Goal: Transaction & Acquisition: Book appointment/travel/reservation

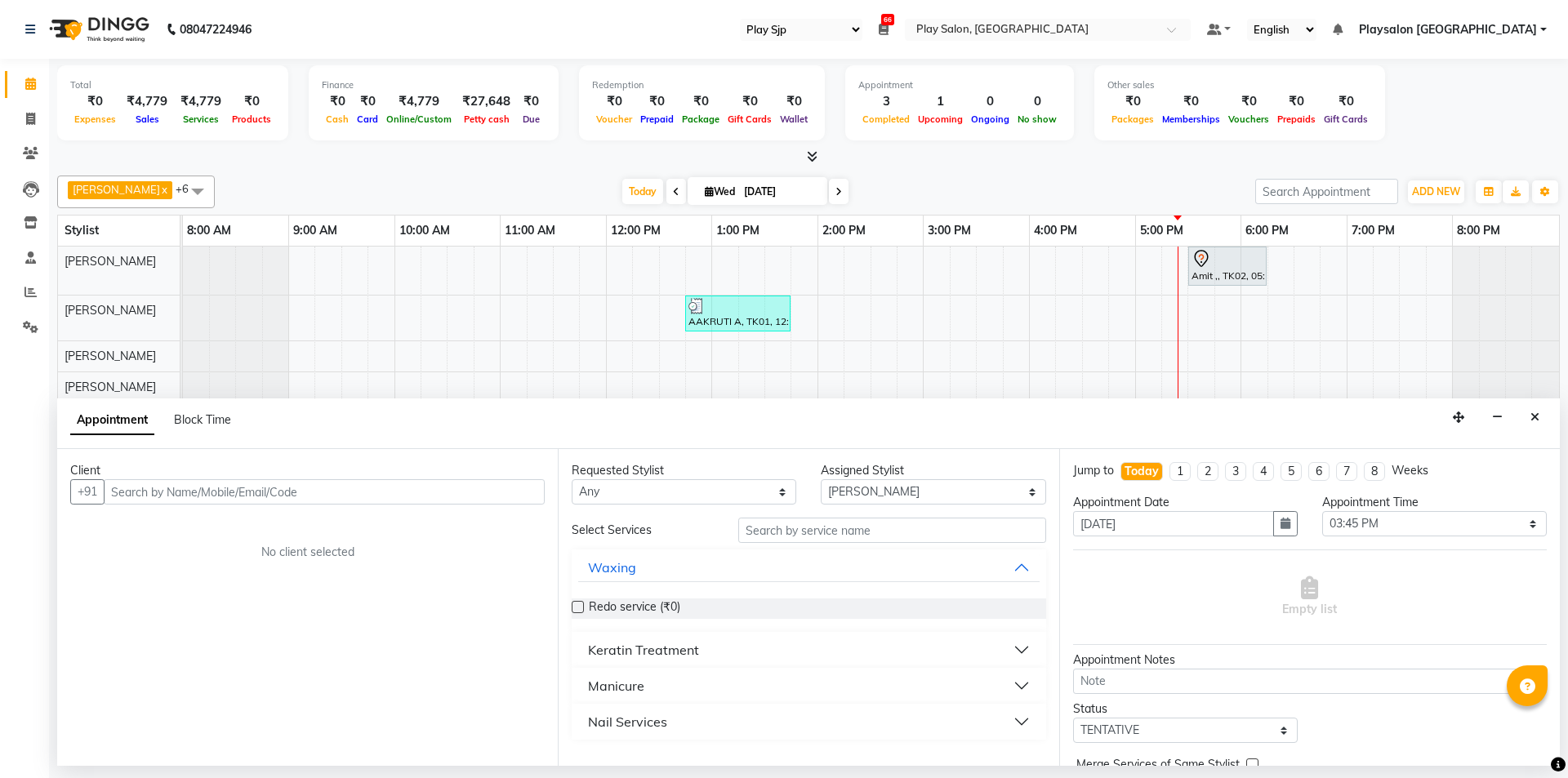
select select "94"
select select "80386"
select select "945"
select select "tentative"
click at [870, 525] on input "text" at bounding box center [892, 530] width 308 height 25
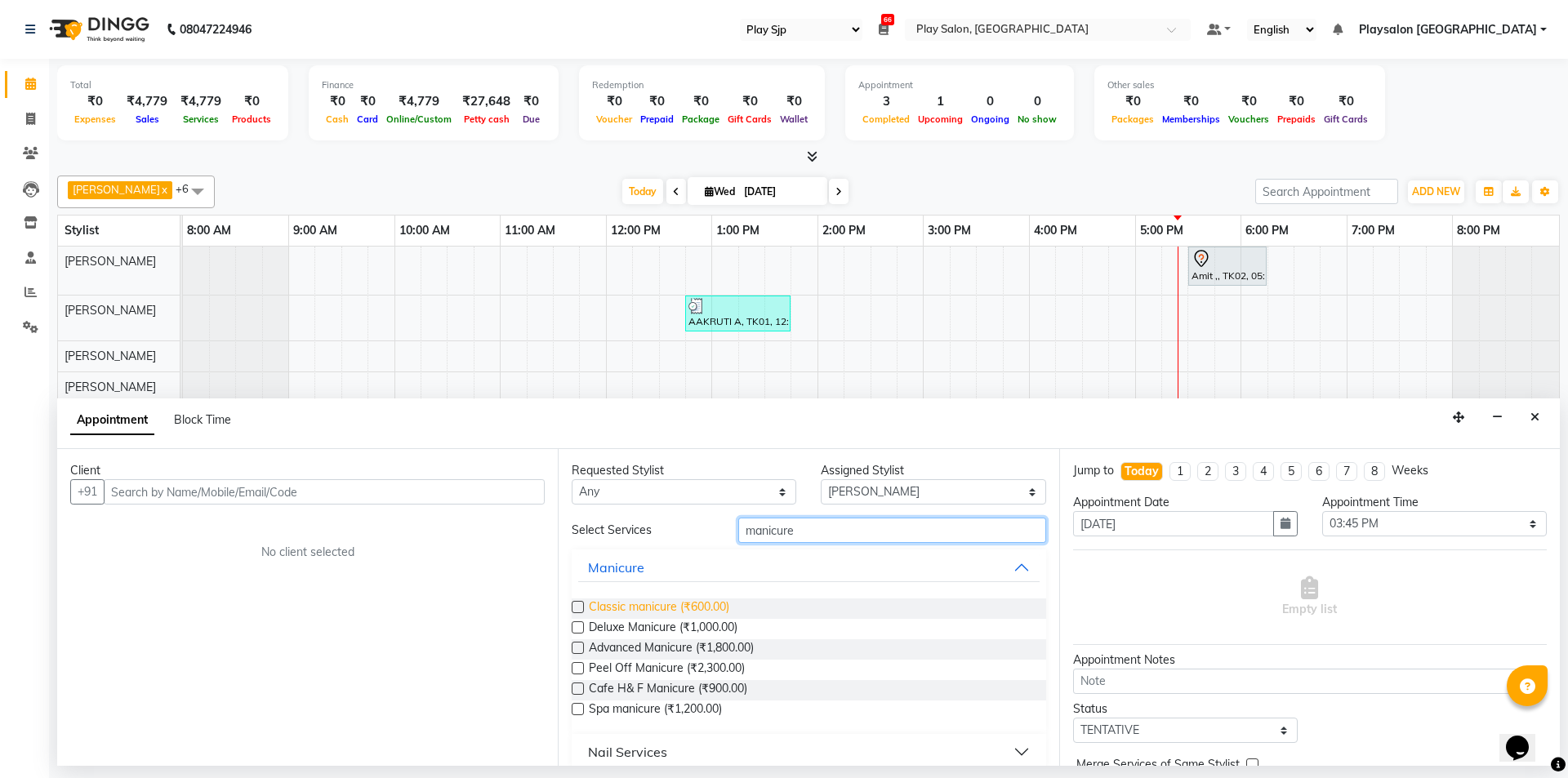
type input "manicure"
click at [674, 603] on span "Classic manicure (₹600.00)" at bounding box center [659, 608] width 140 height 20
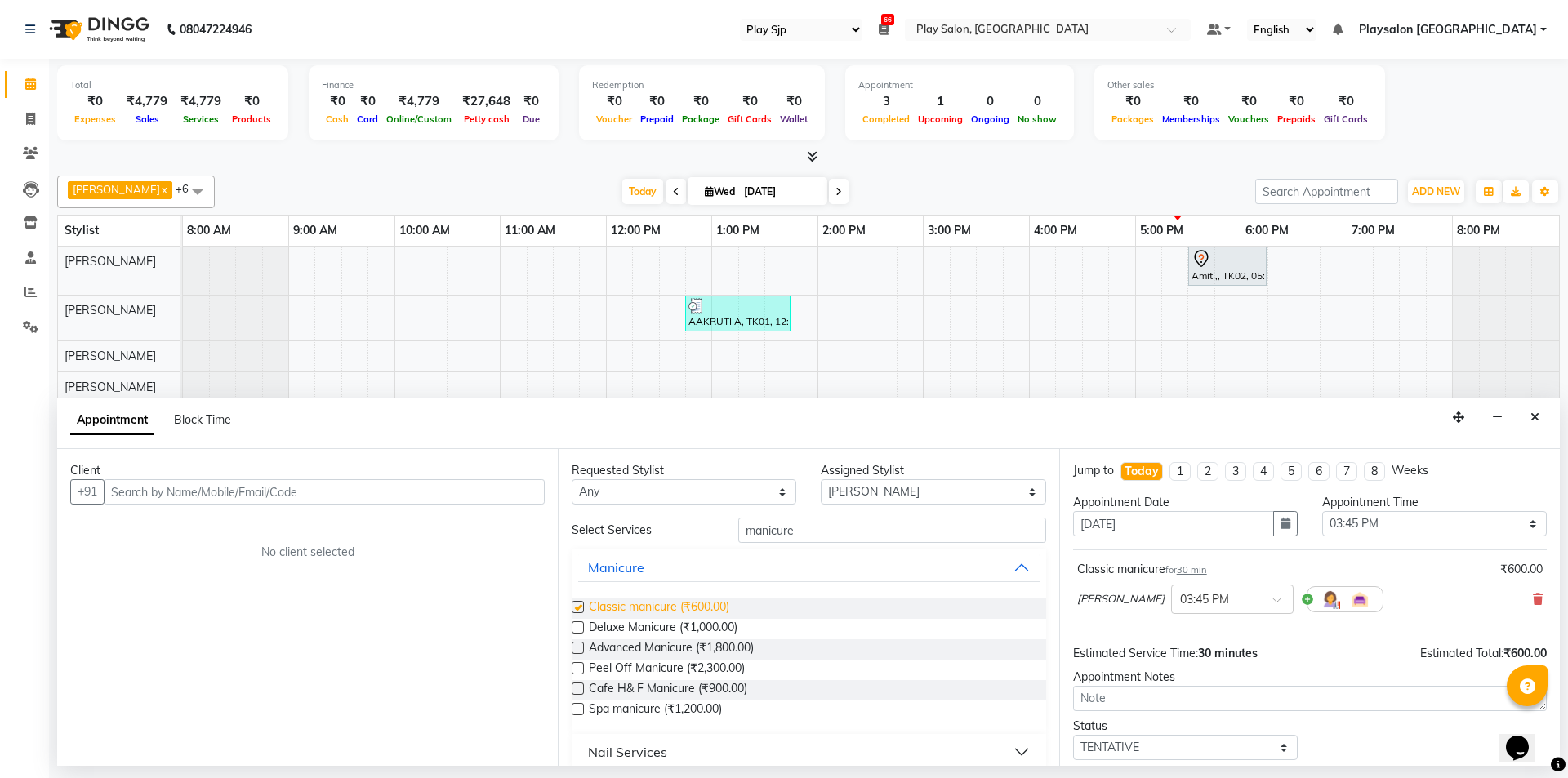
checkbox input "false"
click at [882, 491] on select "Select [PERSON_NAME] [PERSON_NAME] Lun Deepa deepa [PERSON_NAME] [PERSON_NAME] …" at bounding box center [933, 492] width 224 height 25
select select "80387"
click at [821, 480] on select "Select [PERSON_NAME] [PERSON_NAME] Lun Deepa deepa [PERSON_NAME] [PERSON_NAME] …" at bounding box center [933, 492] width 224 height 25
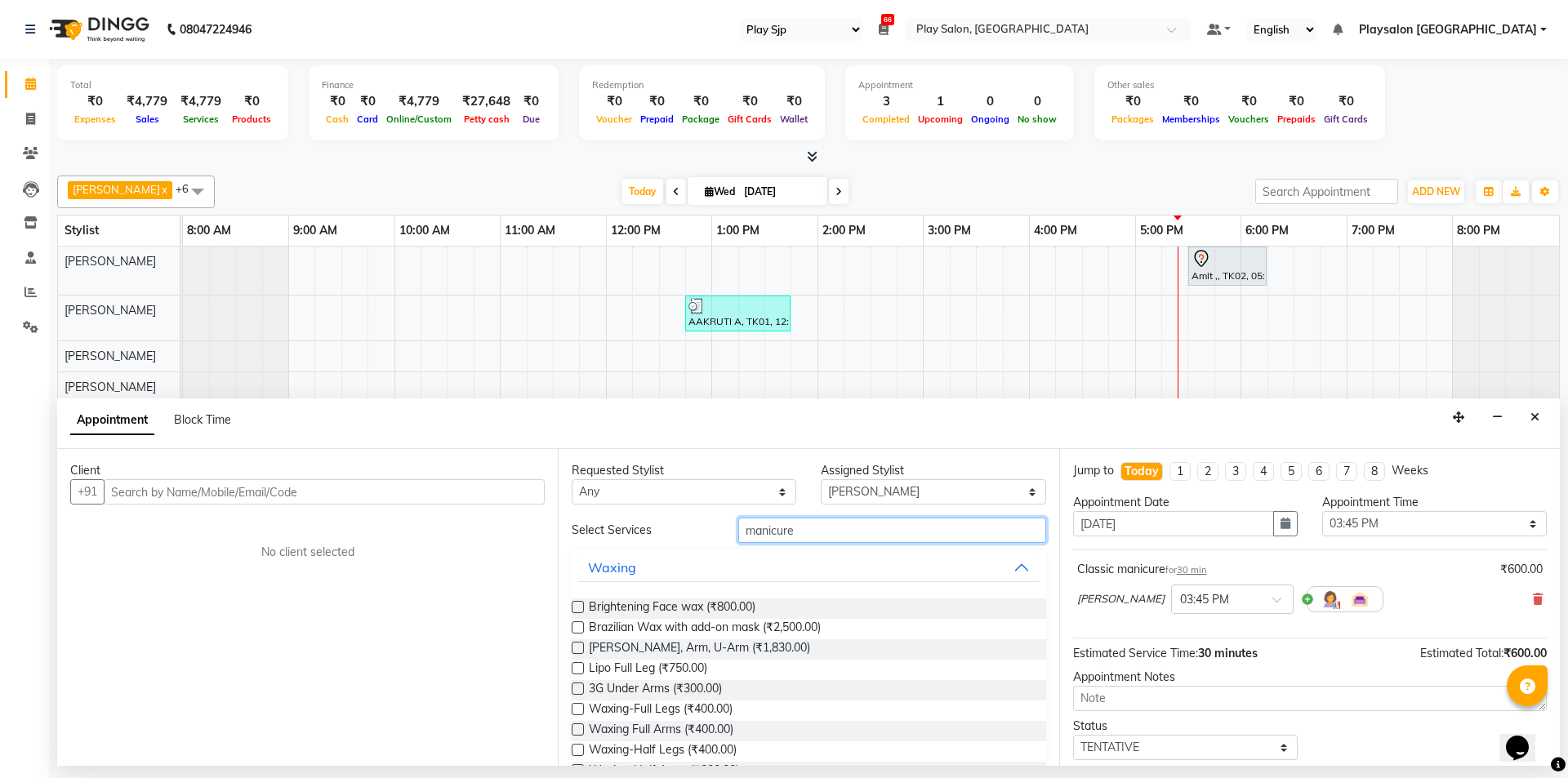
click at [808, 531] on input "manicure" at bounding box center [892, 530] width 308 height 25
type input "m"
type input "pedi"
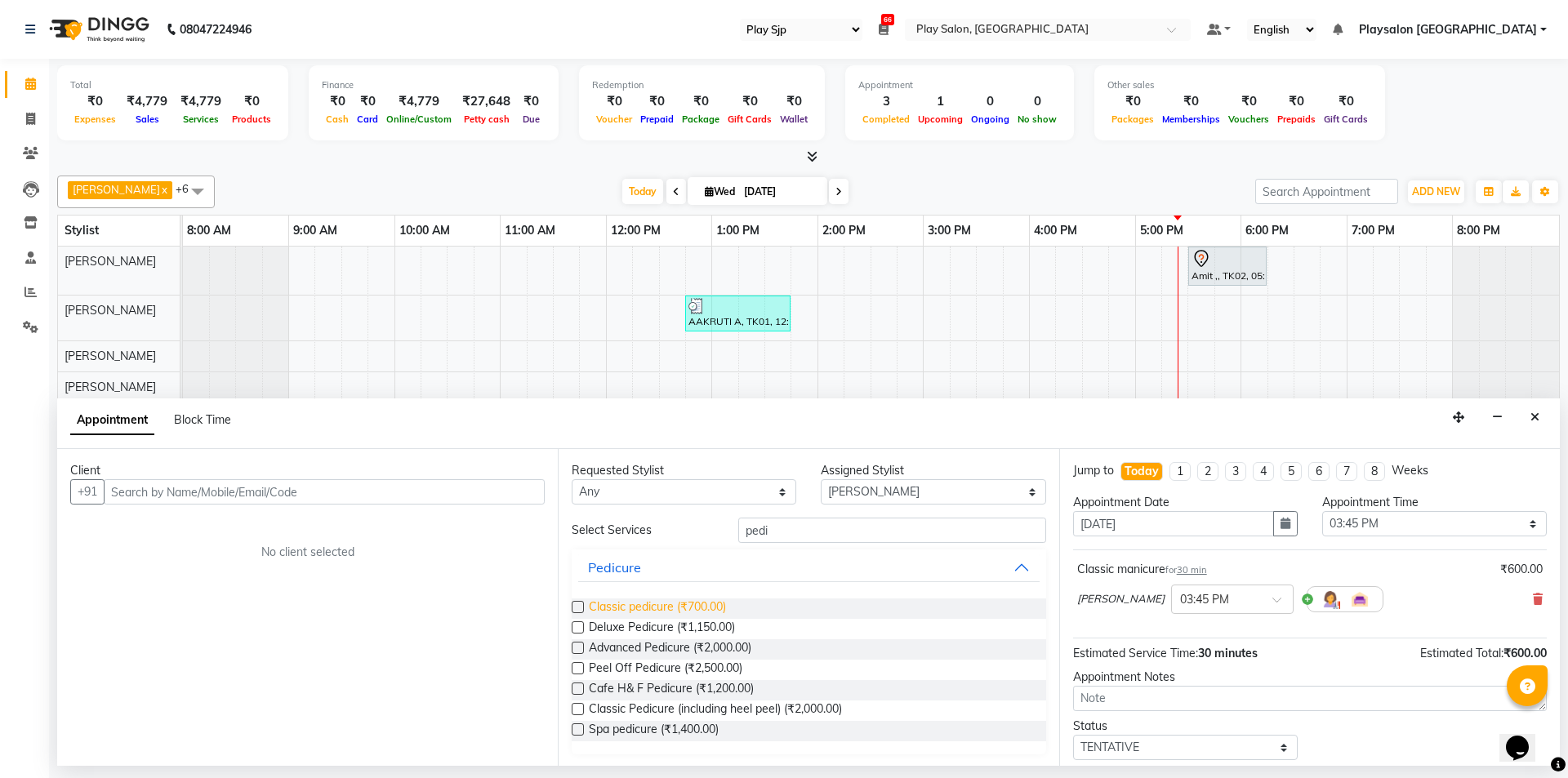
click at [687, 609] on span "Classic pedicure (₹700.00)" at bounding box center [657, 608] width 137 height 20
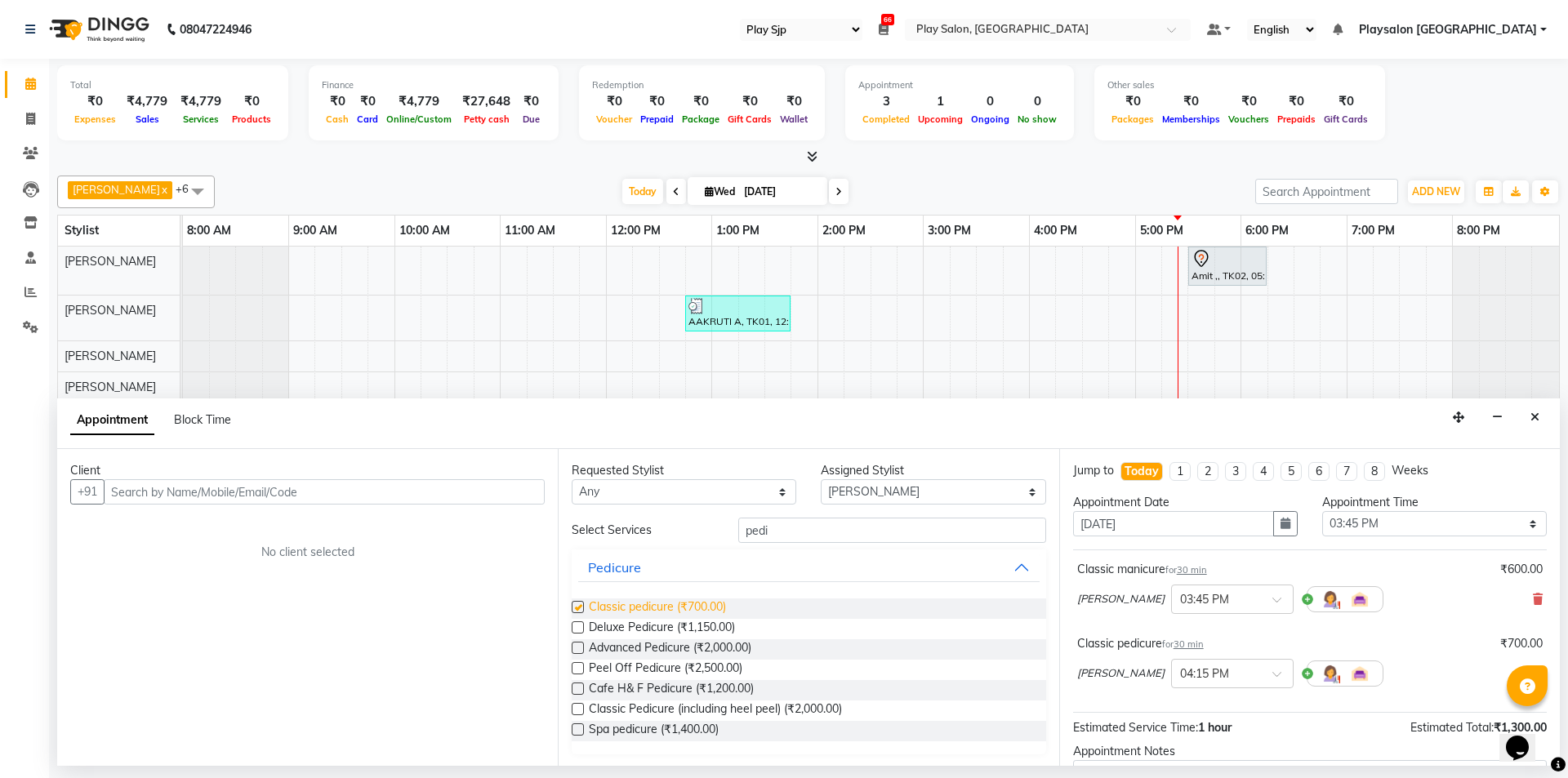
checkbox input "false"
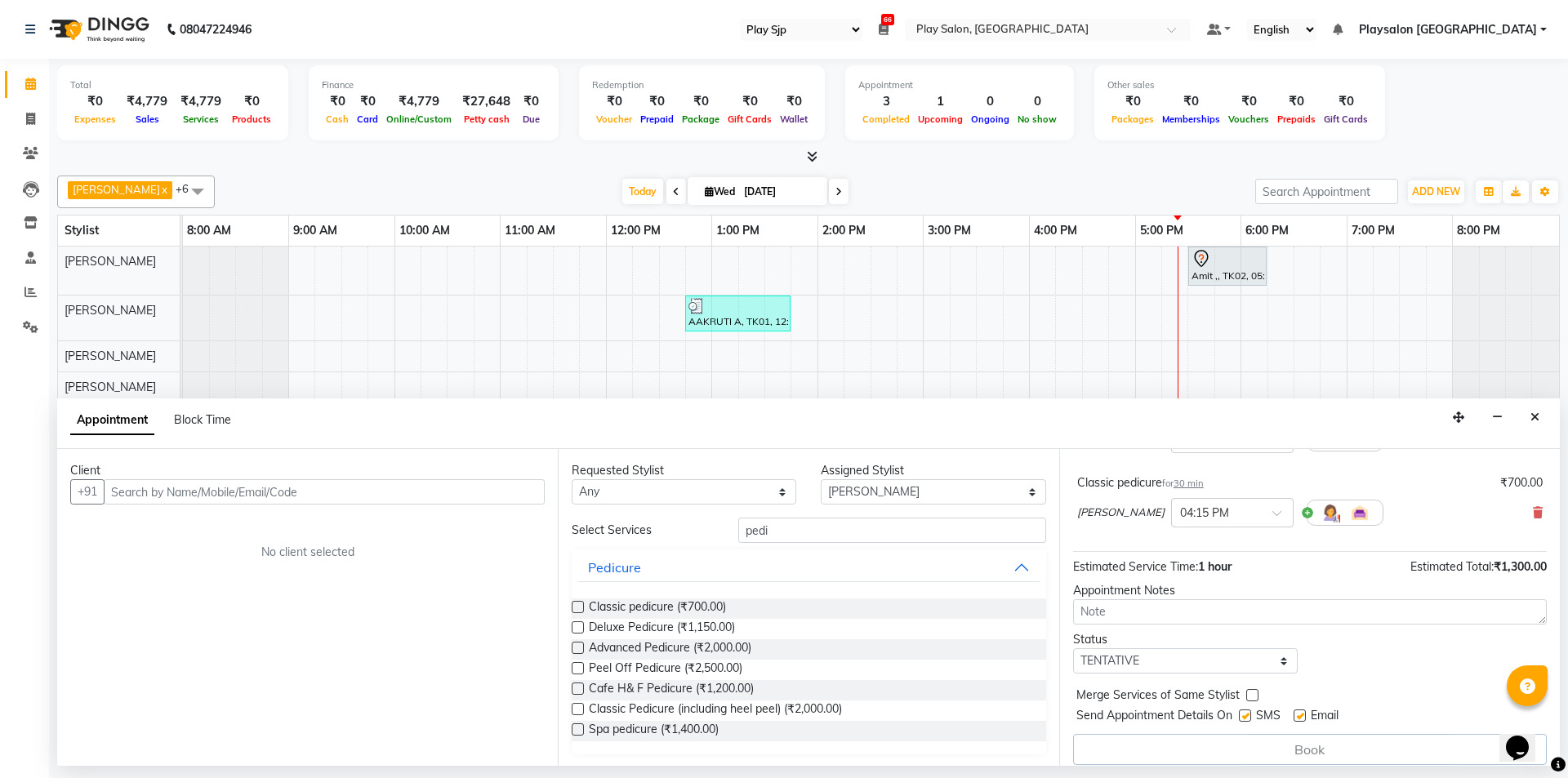
scroll to position [174, 0]
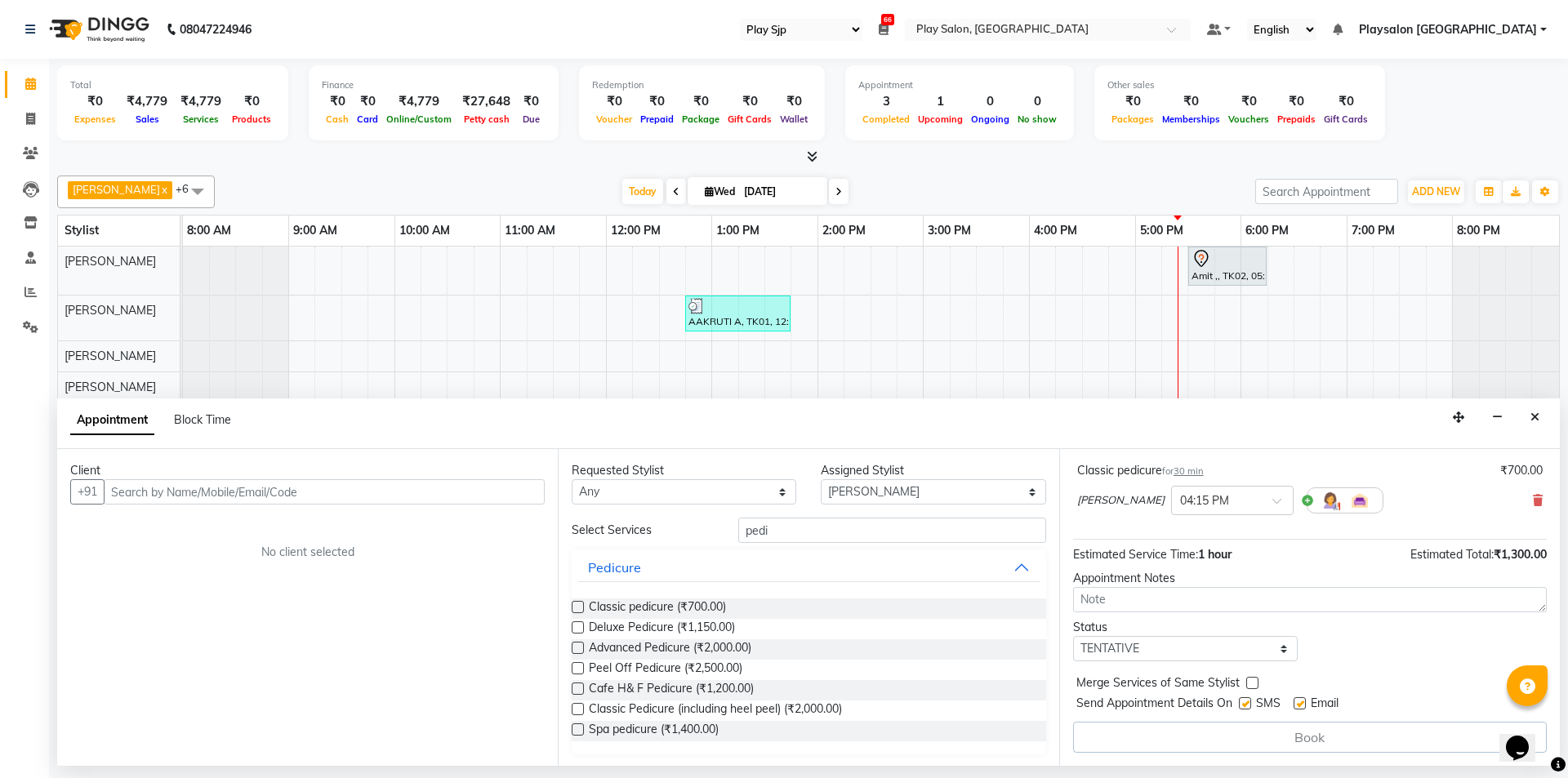
drag, startPoint x: 1242, startPoint y: 701, endPoint x: 1359, endPoint y: 698, distance: 117.0
click at [1244, 702] on label at bounding box center [1245, 703] width 13 height 13
click at [1244, 702] on input "checkbox" at bounding box center [1244, 705] width 11 height 11
checkbox input "false"
click at [1300, 706] on label at bounding box center [1300, 703] width 13 height 13
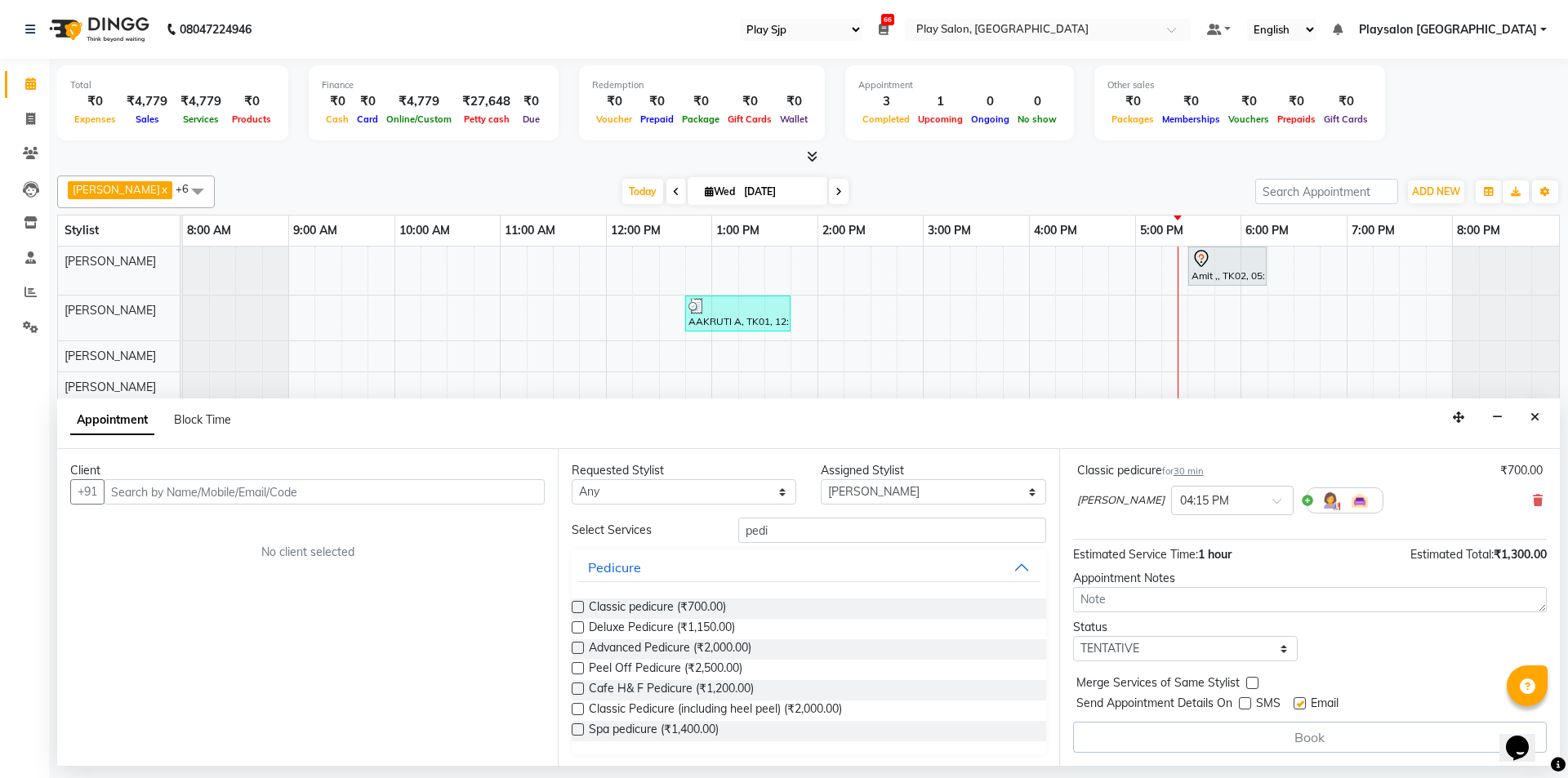
click at [1300, 706] on input "checkbox" at bounding box center [1299, 705] width 11 height 11
checkbox input "false"
